Goal: Transaction & Acquisition: Purchase product/service

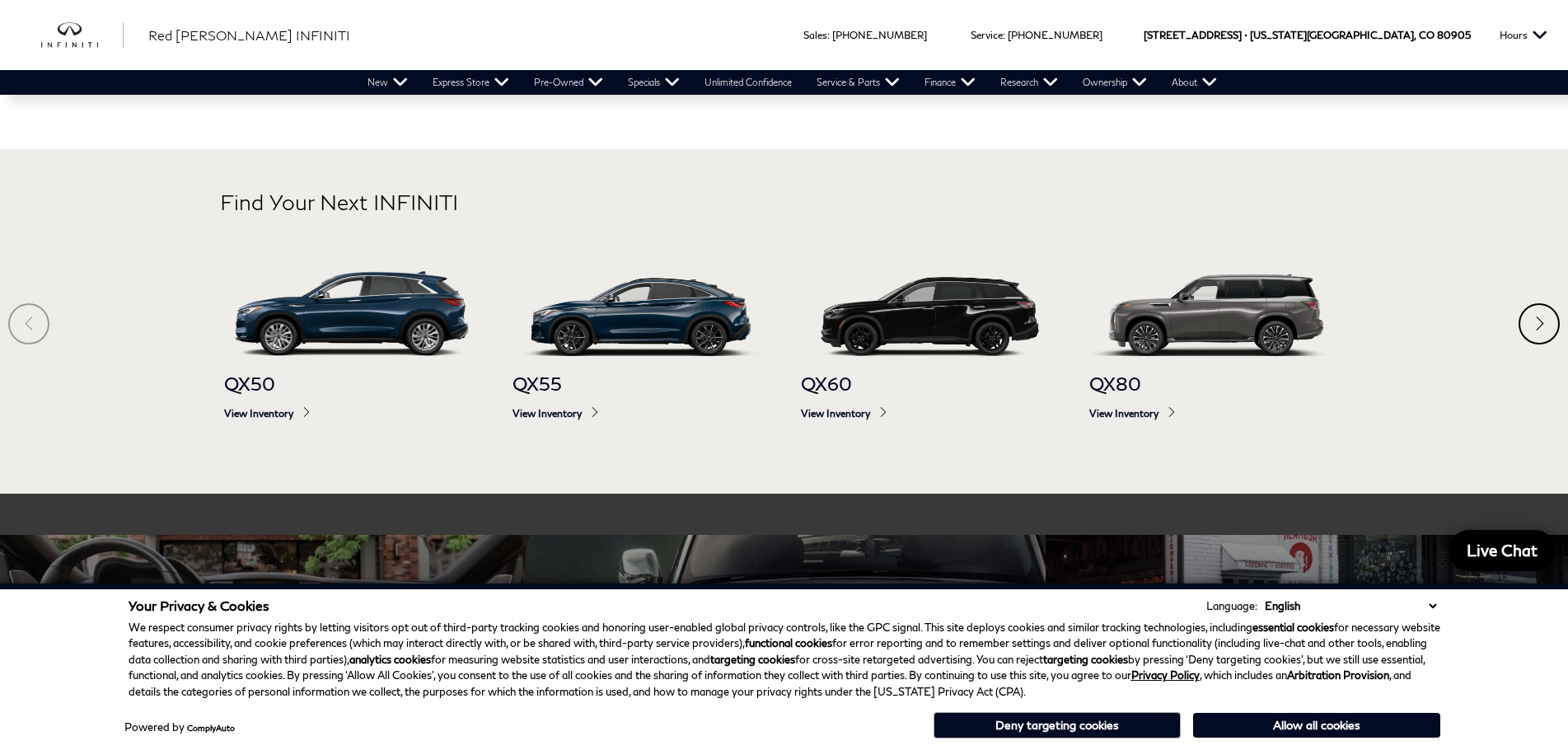
scroll to position [1071, 0]
click at [1133, 418] on span "View Inventory" at bounding box center [1217, 413] width 256 height 12
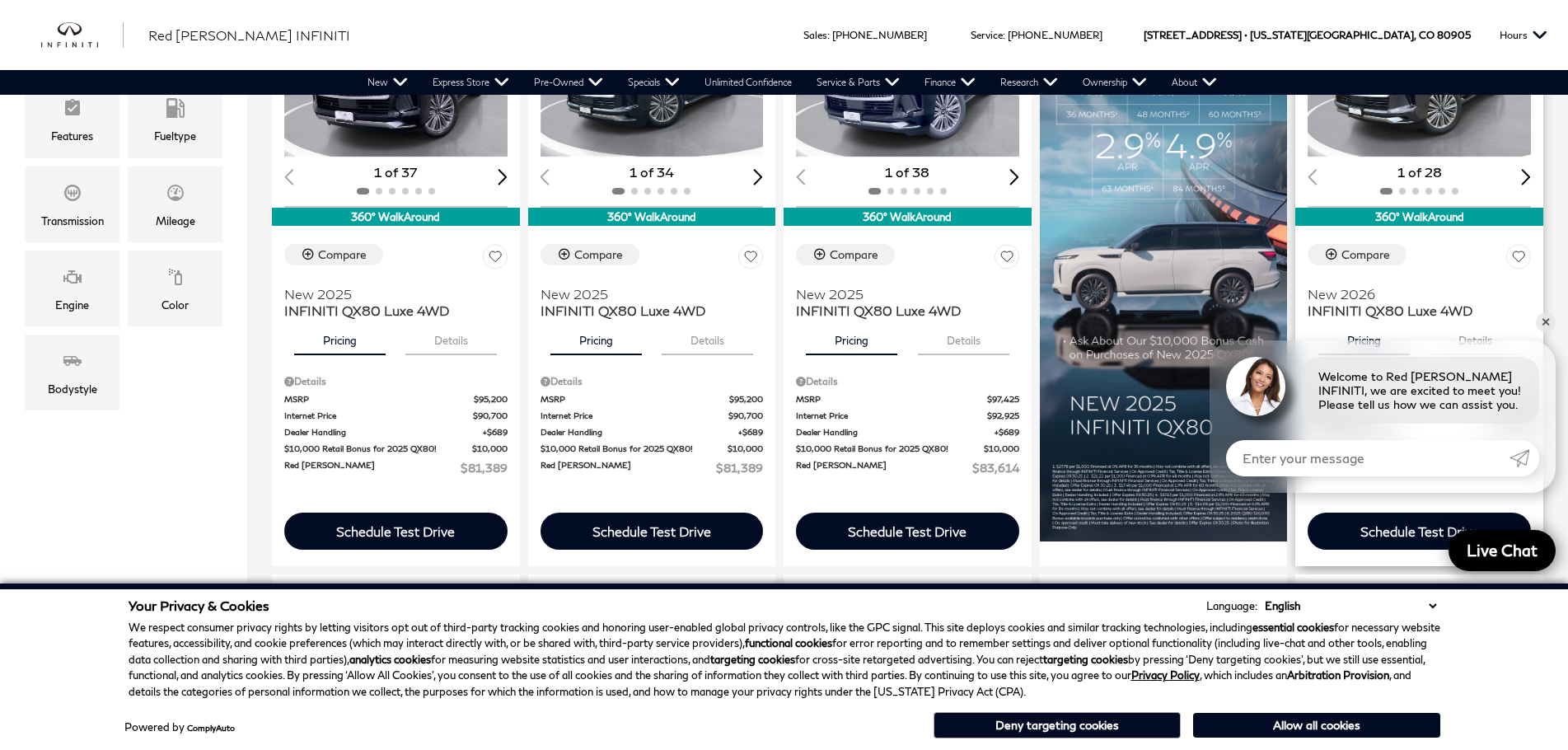
scroll to position [494, 0]
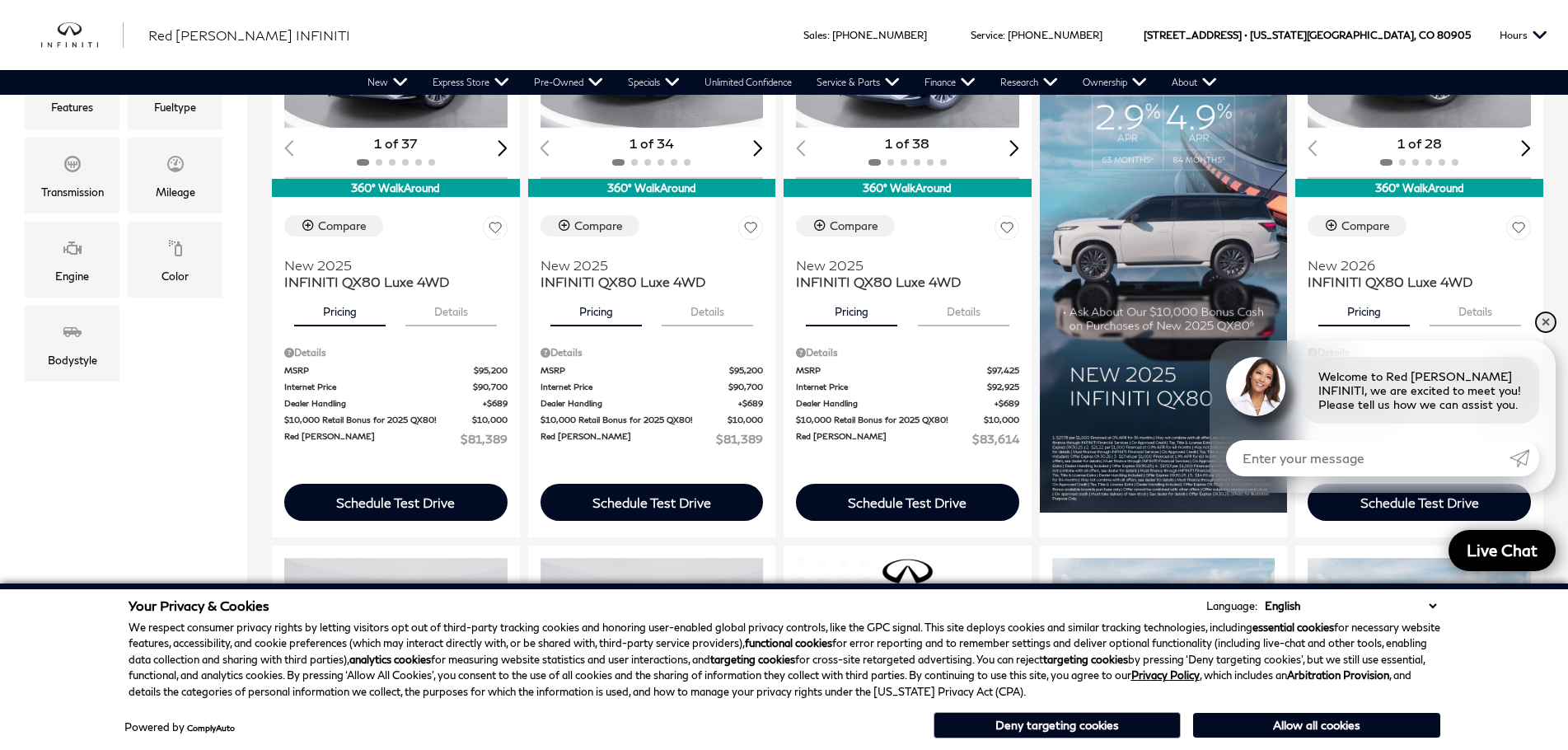
click at [1550, 322] on link "✕" at bounding box center [1546, 322] width 20 height 20
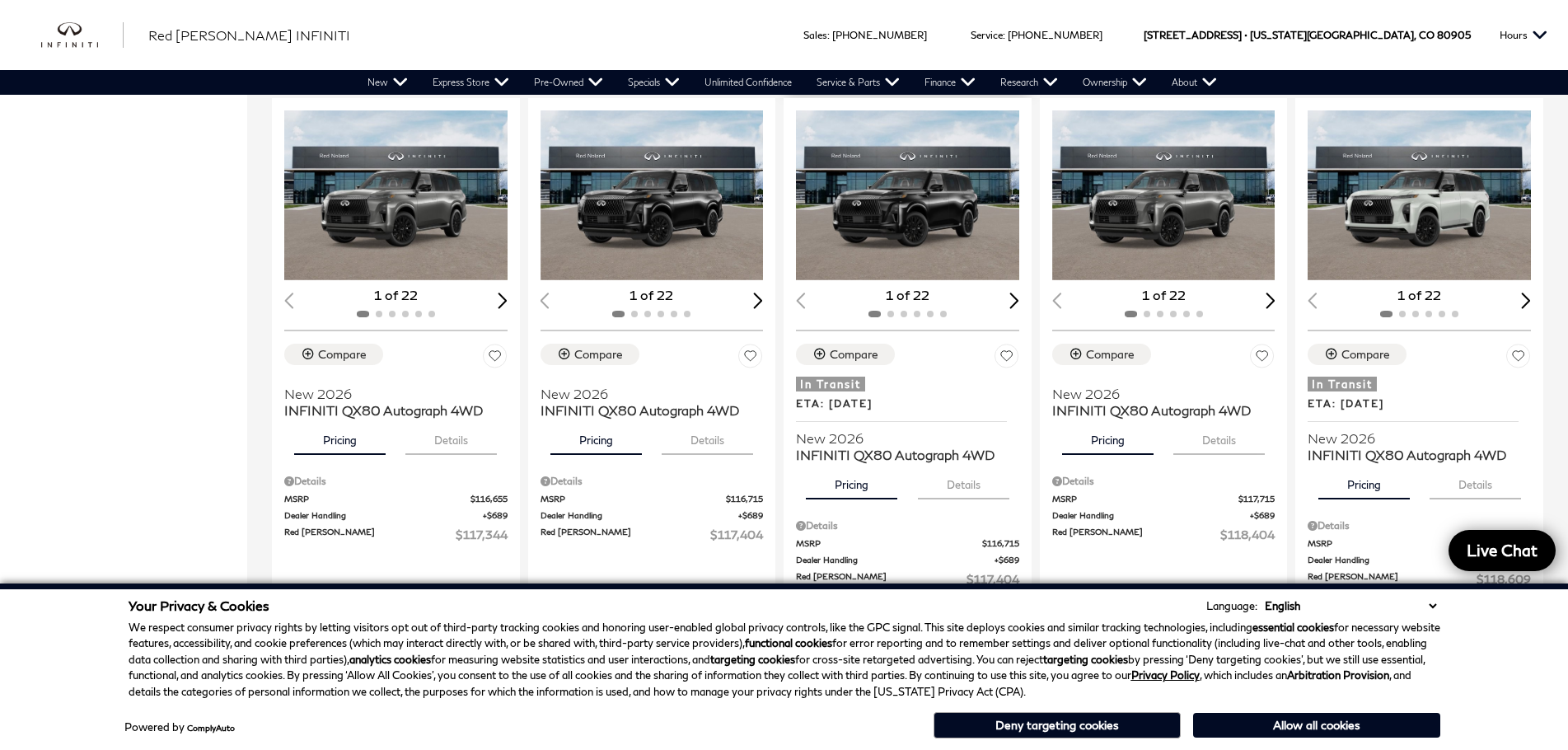
scroll to position [1565, 0]
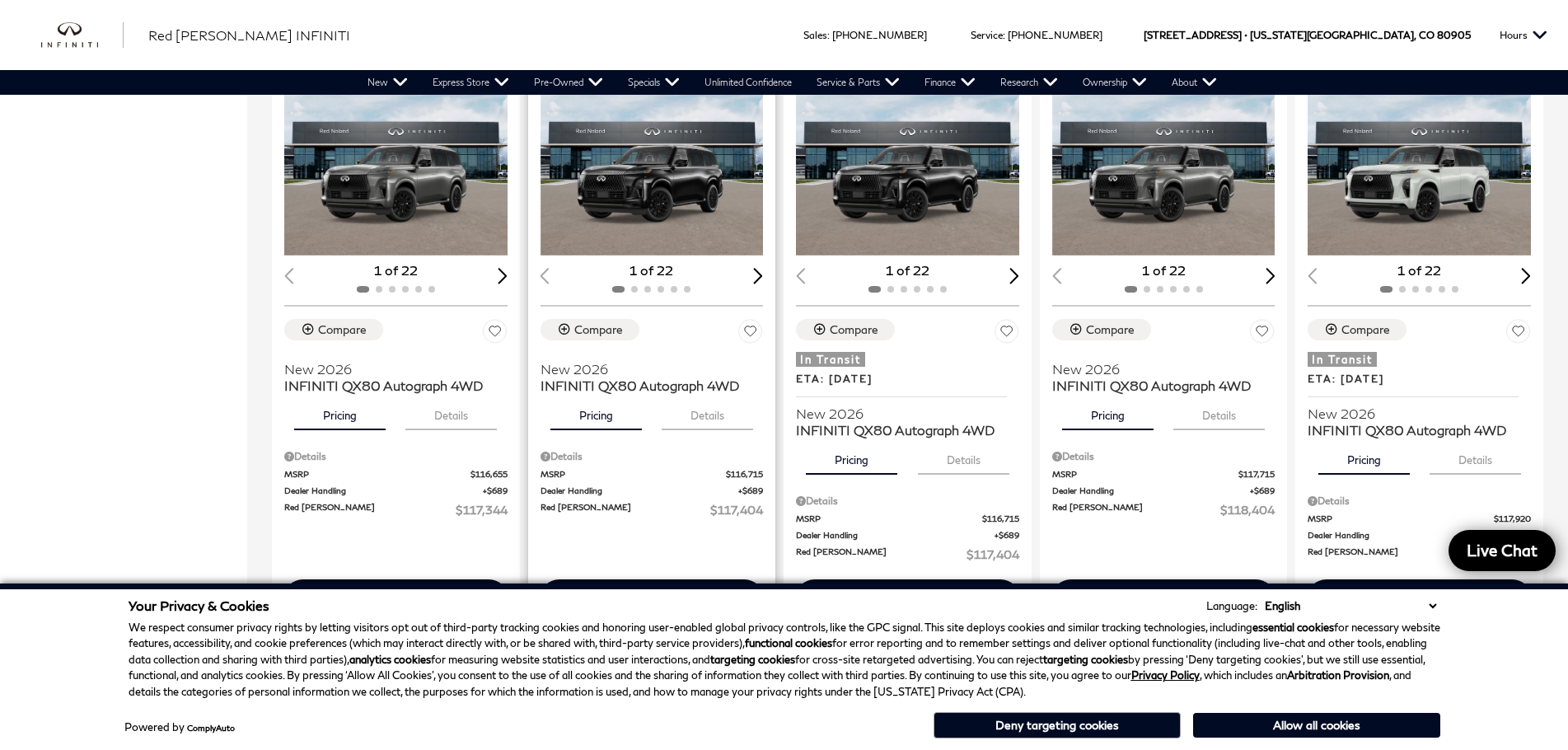
click at [757, 274] on div "Next slide" at bounding box center [758, 275] width 10 height 16
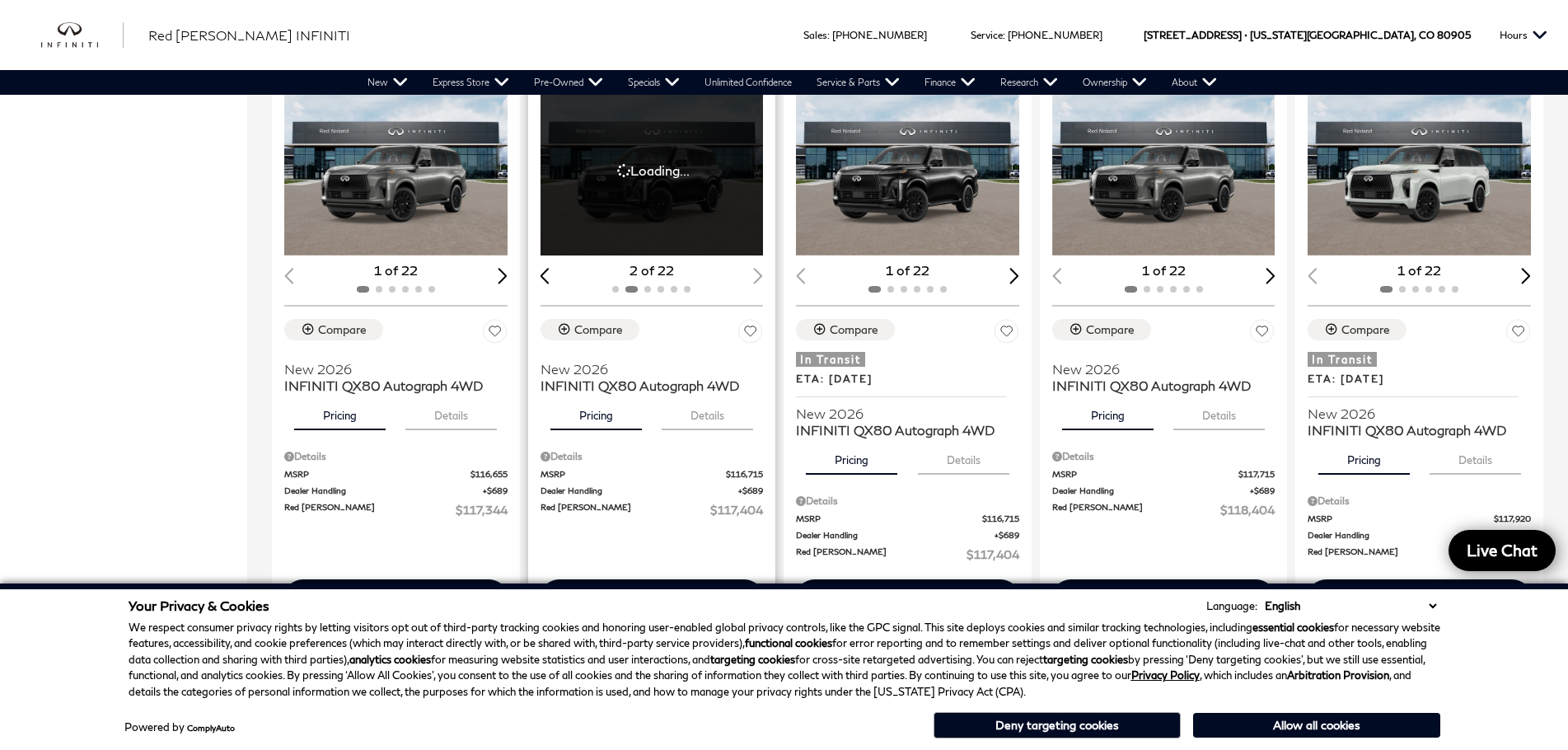
click at [757, 279] on div "2 of 22" at bounding box center [652, 270] width 223 height 18
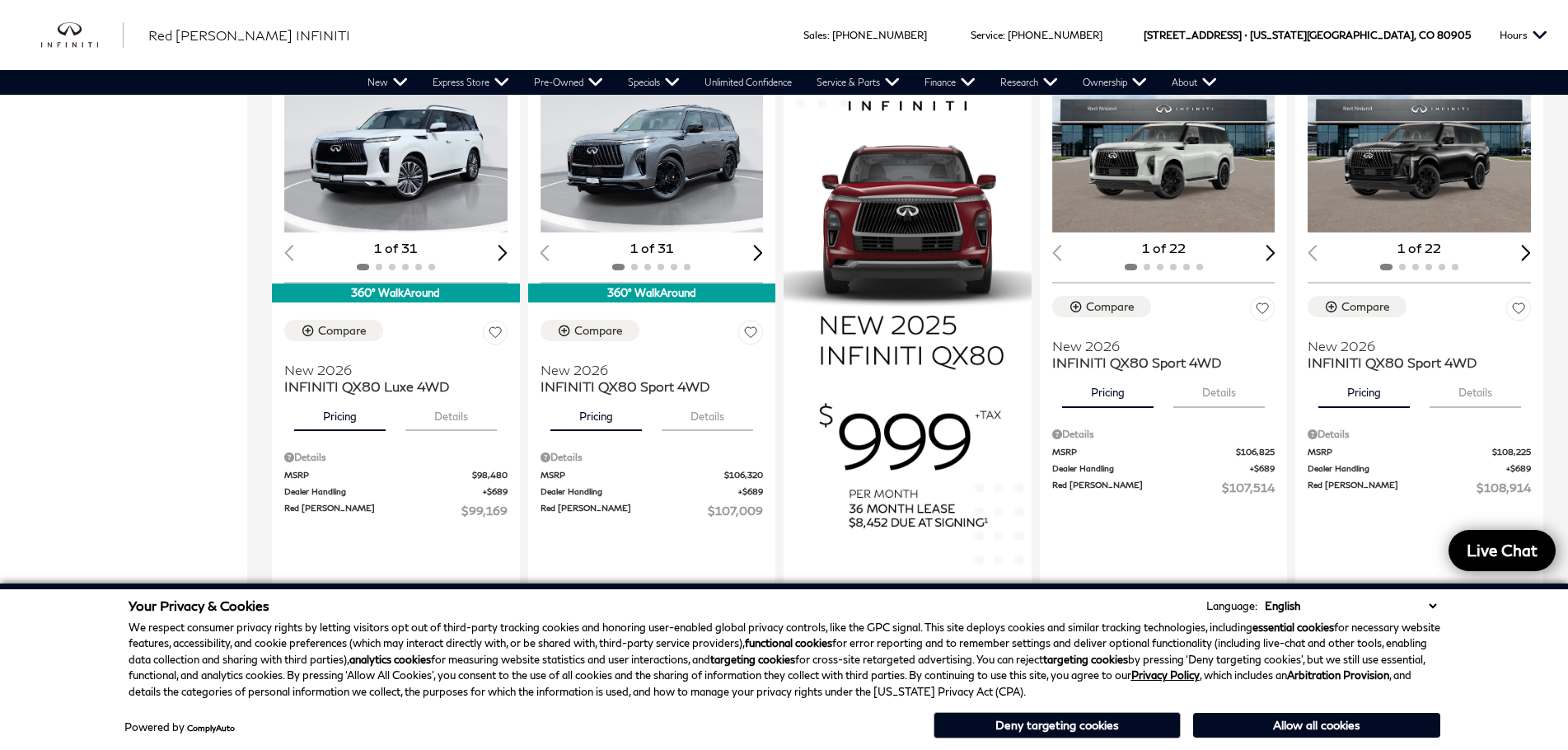
scroll to position [0, 0]
click at [1139, 712] on button "Deny targeting cookies" at bounding box center [1057, 725] width 247 height 26
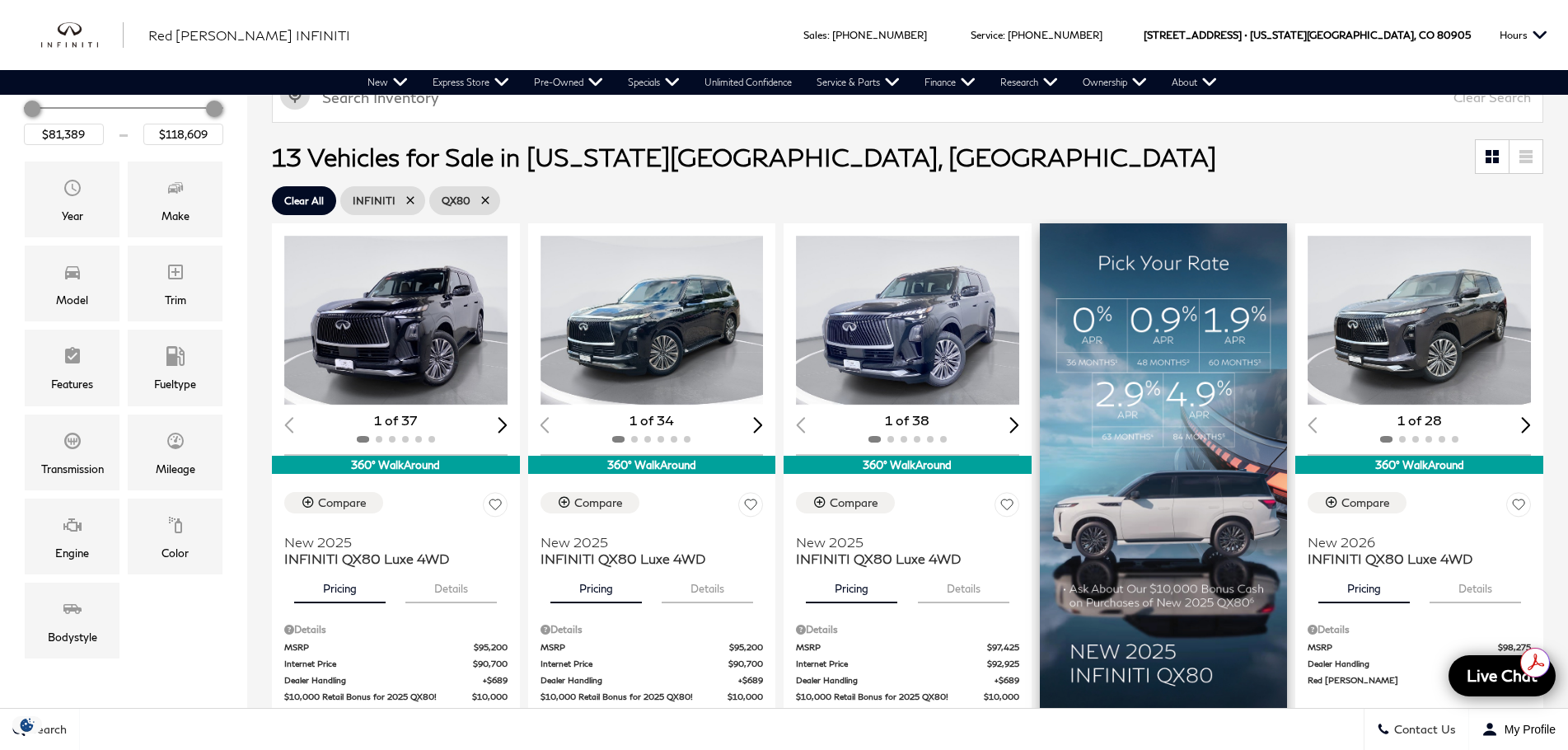
scroll to position [247, 0]
